Goal: Information Seeking & Learning: Learn about a topic

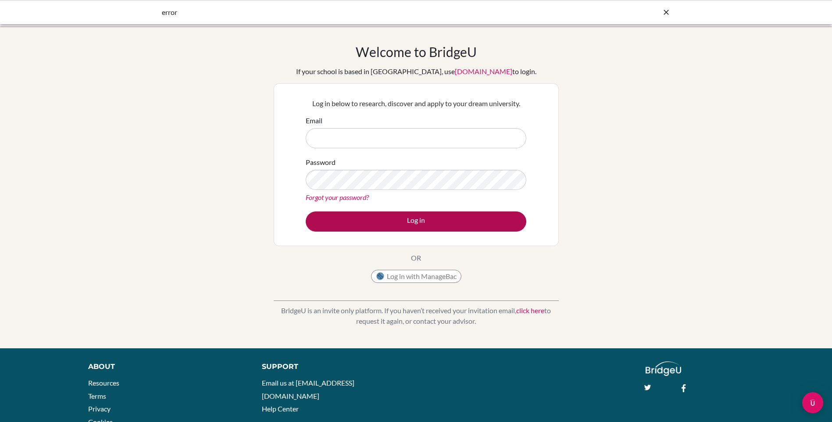
type input "[PERSON_NAME][EMAIL_ADDRESS][DOMAIN_NAME]"
click at [432, 226] on button "Log in" at bounding box center [416, 221] width 221 height 20
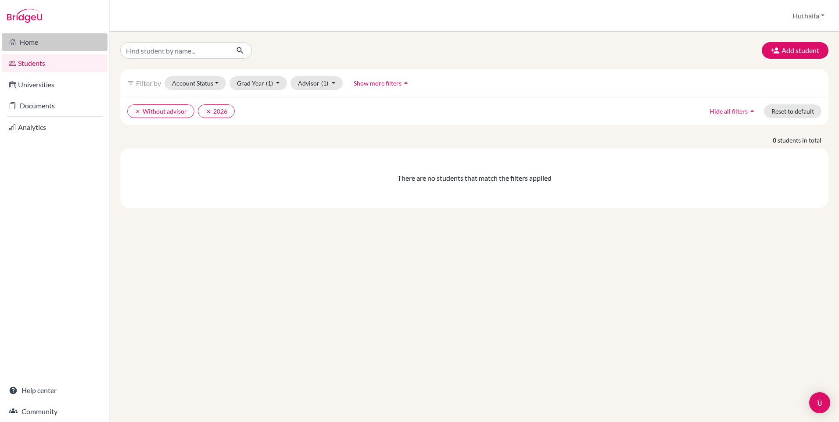
click at [74, 46] on link "Home" at bounding box center [55, 42] width 106 height 18
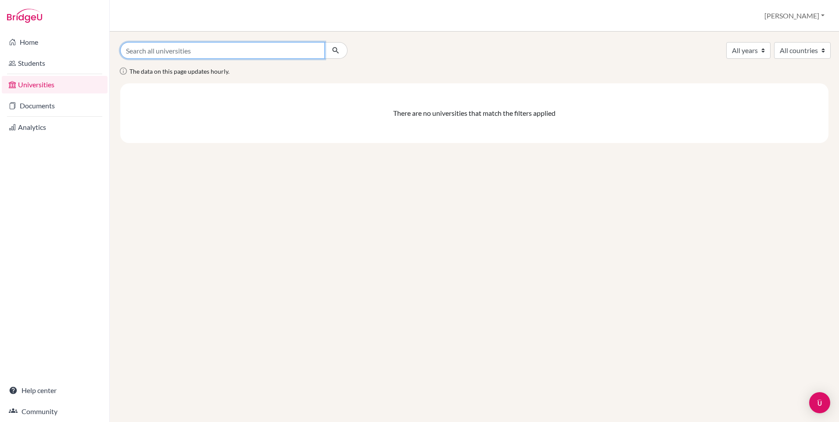
click at [183, 50] on input "Search all universities" at bounding box center [222, 50] width 204 height 17
type input "united state"
click at [324, 42] on button "submit" at bounding box center [335, 50] width 23 height 17
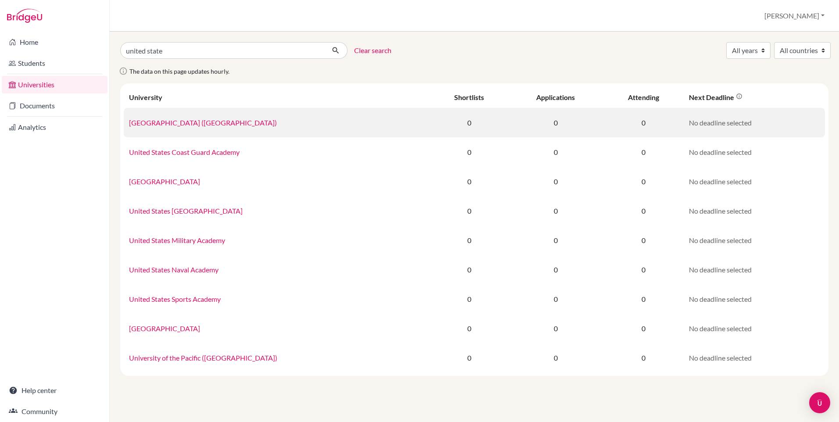
click at [202, 122] on link "Northwest University (United States)" at bounding box center [203, 122] width 148 height 8
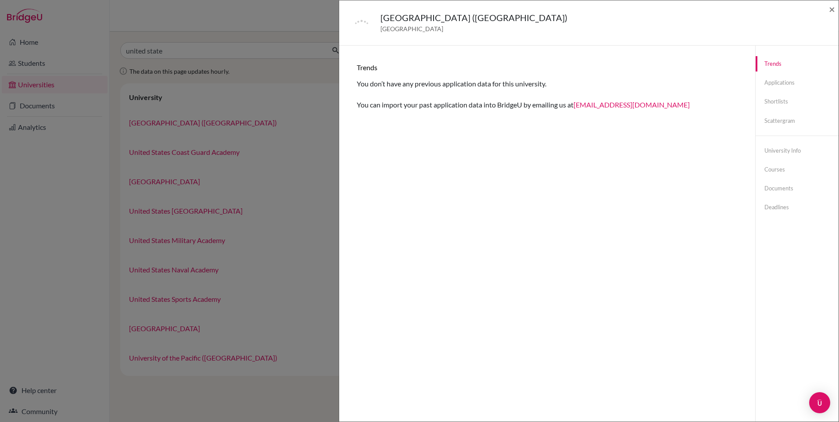
click at [311, 122] on div "Northwest University (United States) United States of America × Trends You don’…" at bounding box center [419, 211] width 839 height 422
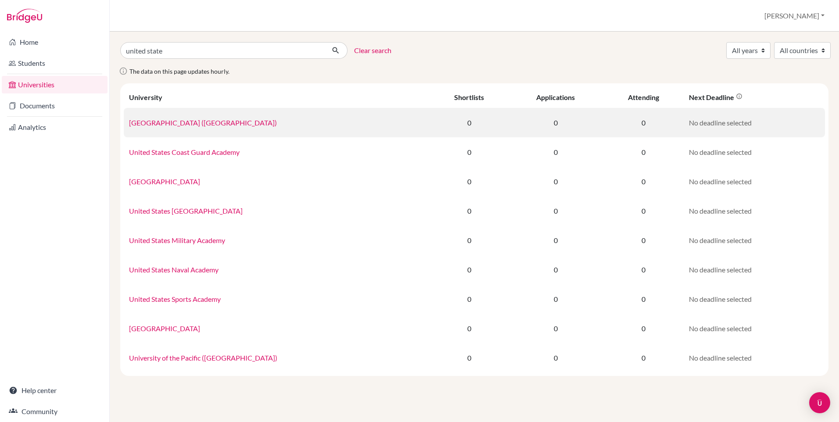
click at [226, 127] on td "Northwest University (United States)" at bounding box center [277, 122] width 307 height 29
click at [226, 125] on link "Northwest University (United States)" at bounding box center [203, 122] width 148 height 8
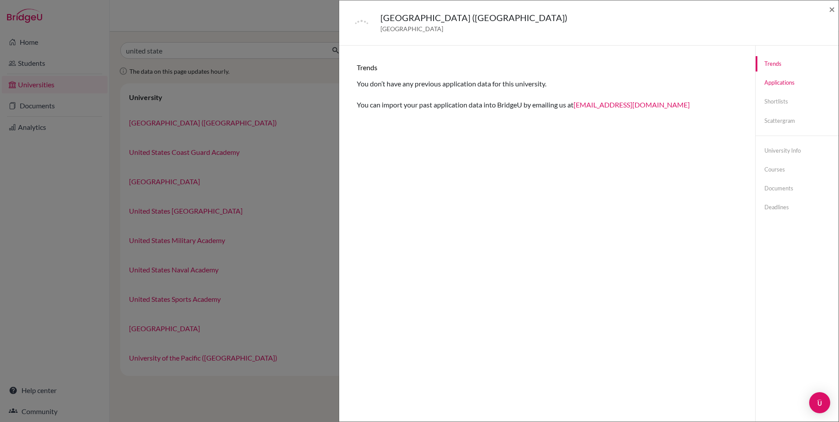
click at [789, 85] on link "Applications" at bounding box center [797, 82] width 83 height 15
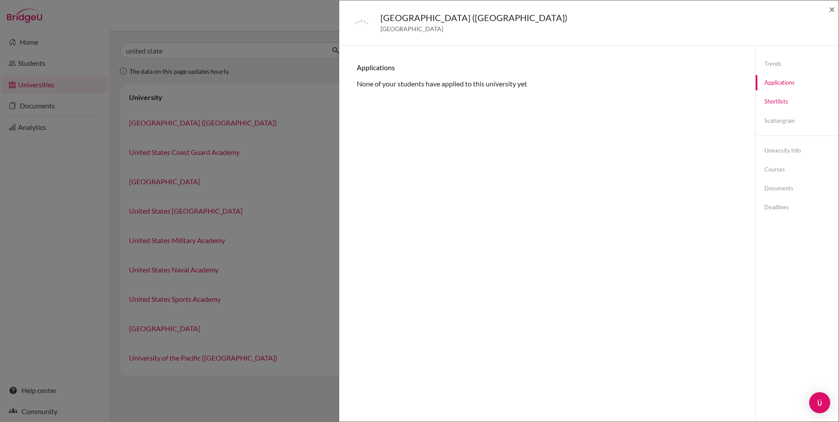
click at [780, 106] on link "Shortlists" at bounding box center [797, 101] width 83 height 15
click at [785, 147] on link "University info" at bounding box center [797, 150] width 83 height 15
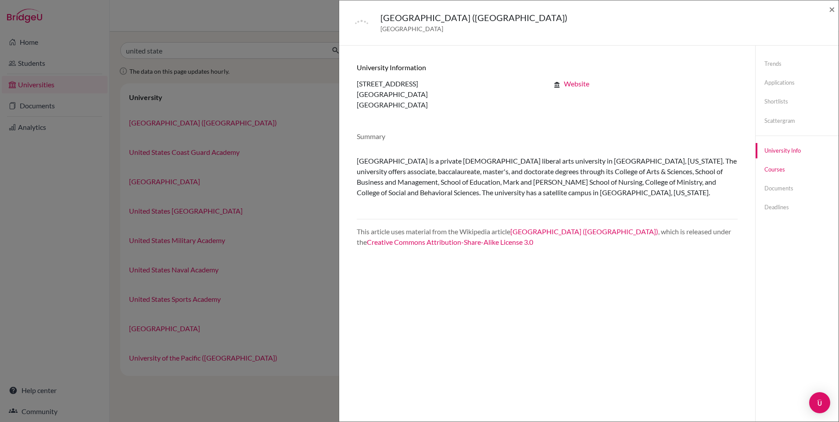
click at [774, 169] on link "Courses" at bounding box center [797, 169] width 83 height 15
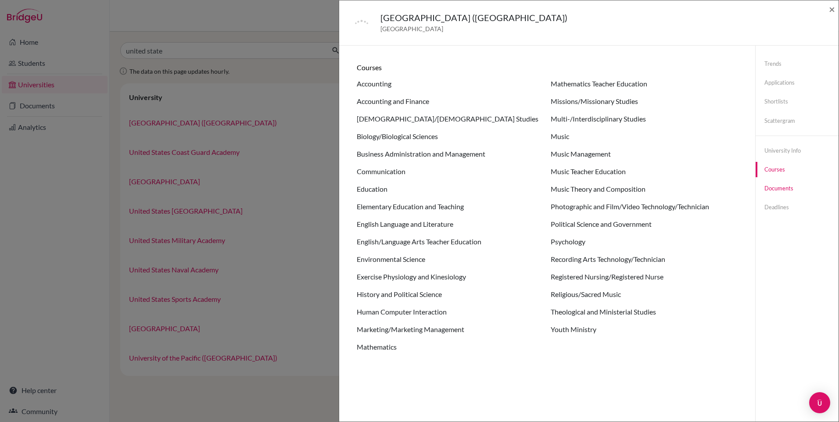
click at [780, 192] on link "Documents" at bounding box center [797, 188] width 83 height 15
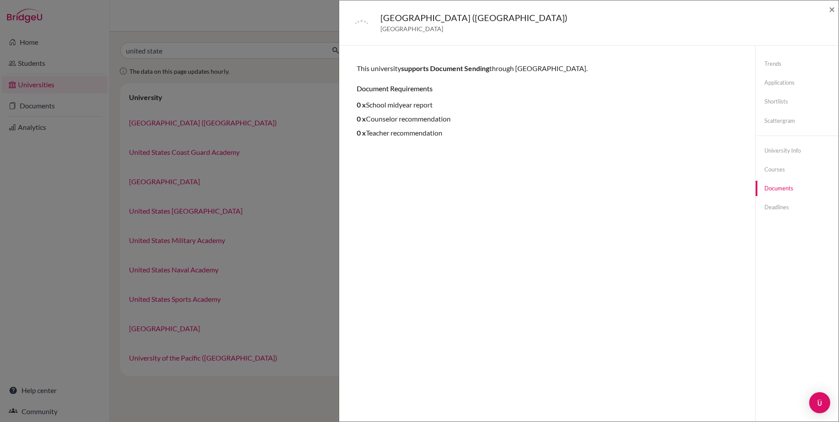
drag, startPoint x: 447, startPoint y: 136, endPoint x: 355, endPoint y: 140, distance: 92.6
click at [355, 140] on div "Trends You don’t have any previous application data for this university. You ca…" at bounding box center [547, 256] width 395 height 401
drag, startPoint x: 355, startPoint y: 140, endPoint x: 451, endPoint y: 132, distance: 97.3
click at [451, 132] on li "0 x Teacher recommendation" at bounding box center [547, 133] width 381 height 11
click at [785, 205] on link "Deadlines" at bounding box center [797, 207] width 83 height 15
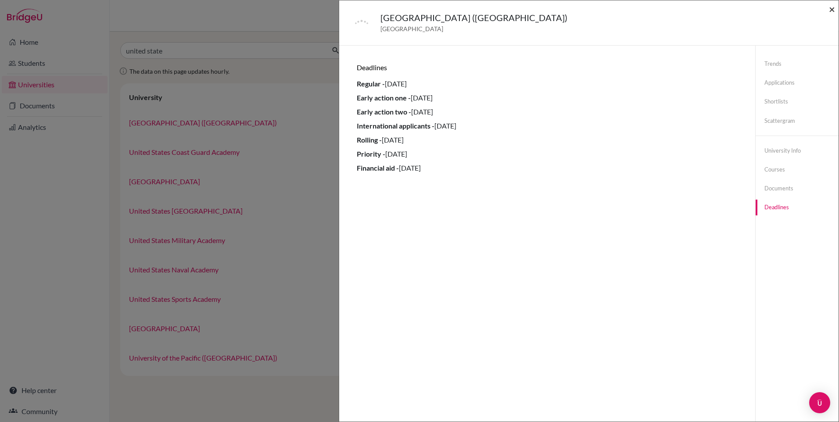
click at [834, 13] on span "×" at bounding box center [832, 9] width 6 height 13
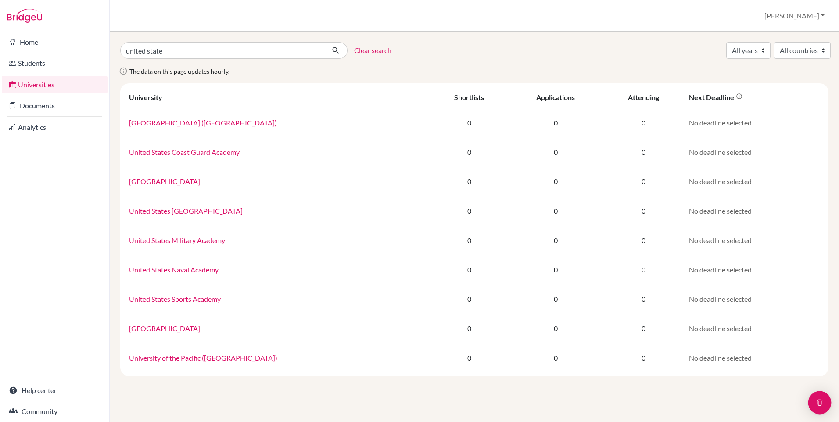
click at [813, 404] on div "Open Intercom Messenger" at bounding box center [819, 402] width 23 height 23
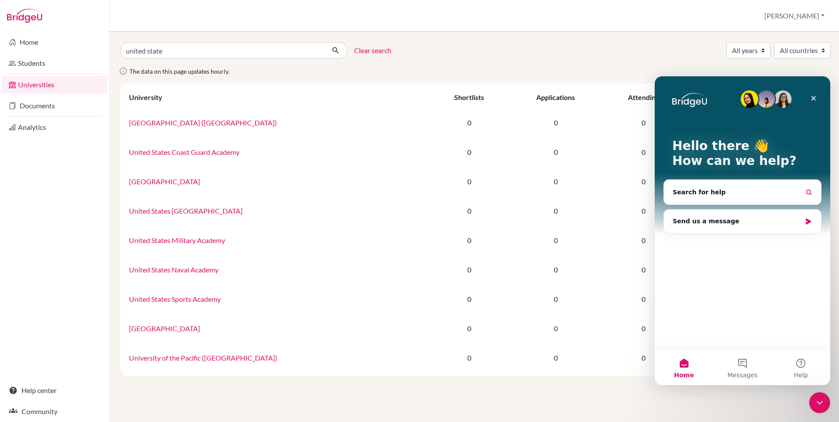
click at [452, 64] on div "united state Clear search All years 2028 2027 2026 All countries The data on th…" at bounding box center [474, 209] width 708 height 334
